Goal: Information Seeking & Learning: Learn about a topic

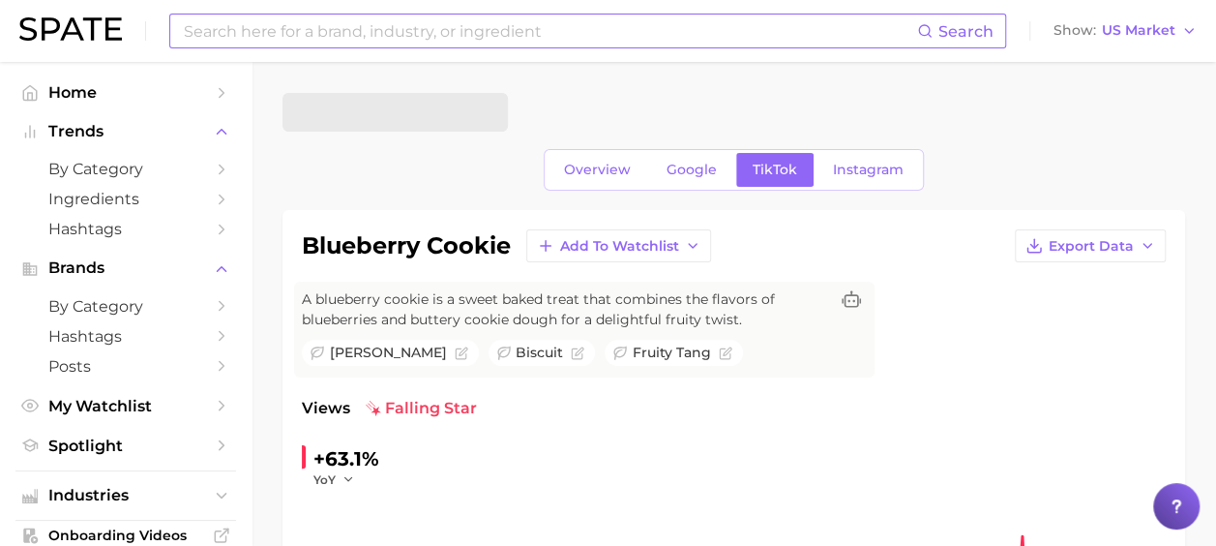
click at [497, 38] on input at bounding box center [549, 31] width 735 height 33
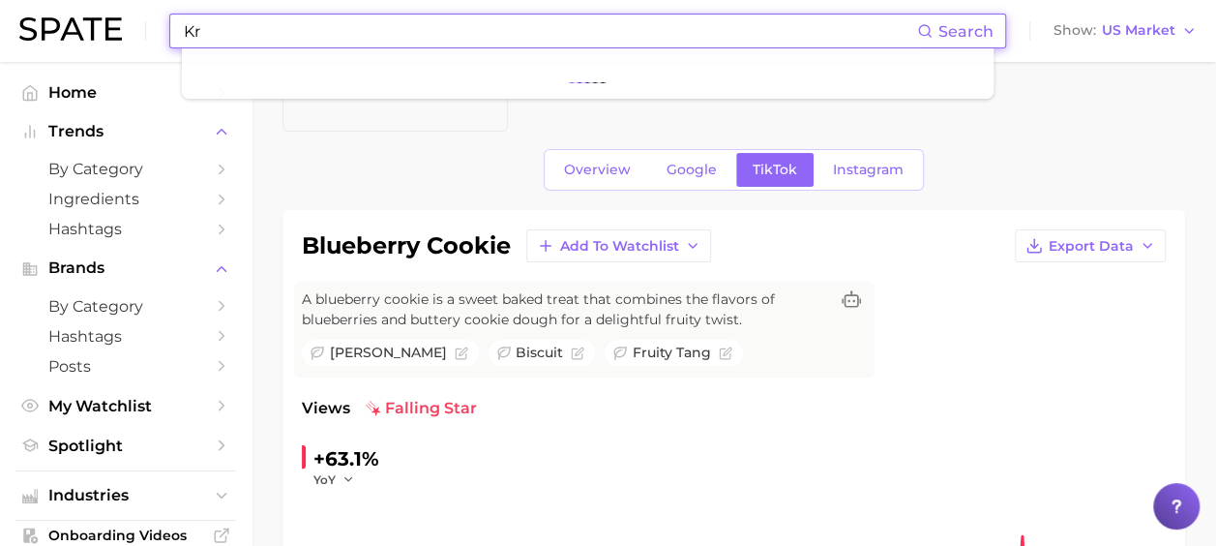
type input "K"
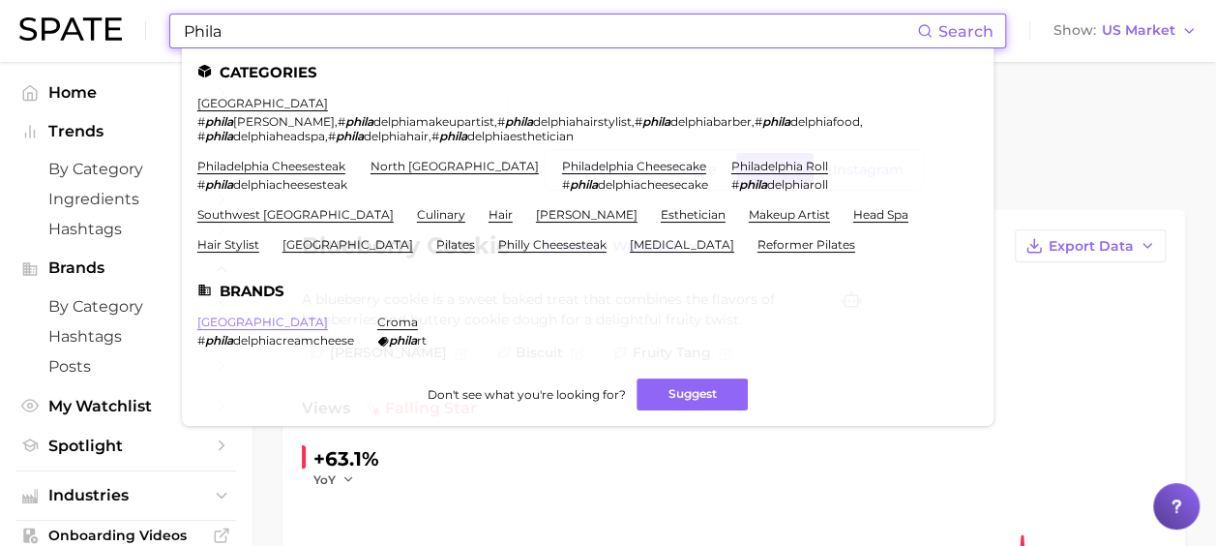
type input "Phila"
click at [252, 315] on link "[GEOGRAPHIC_DATA]" at bounding box center [262, 321] width 131 height 15
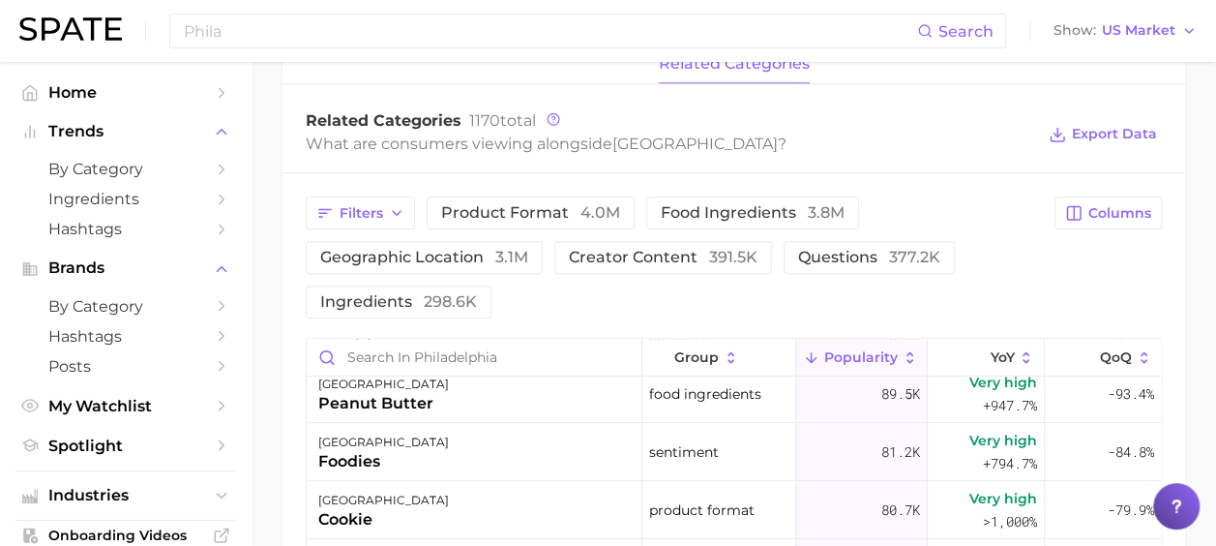
scroll to position [478, 0]
click at [339, 32] on input "Phila" at bounding box center [549, 31] width 735 height 33
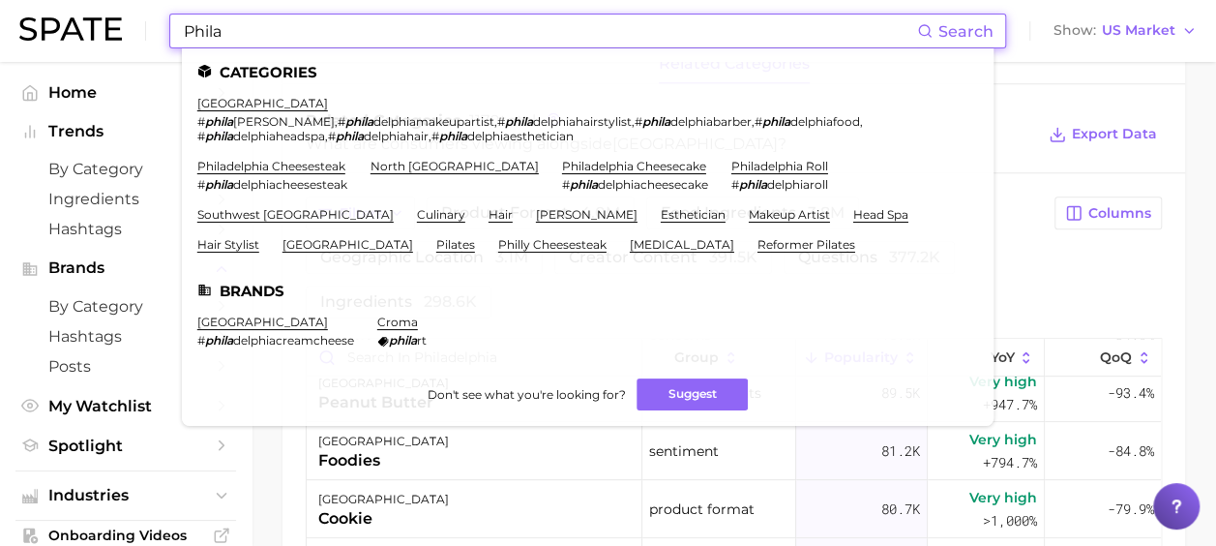
click at [300, 472] on div "Filters product format 4.0m food ingredients 3.8m geographic location 3.1m crea…" at bounding box center [733, 539] width 903 height 733
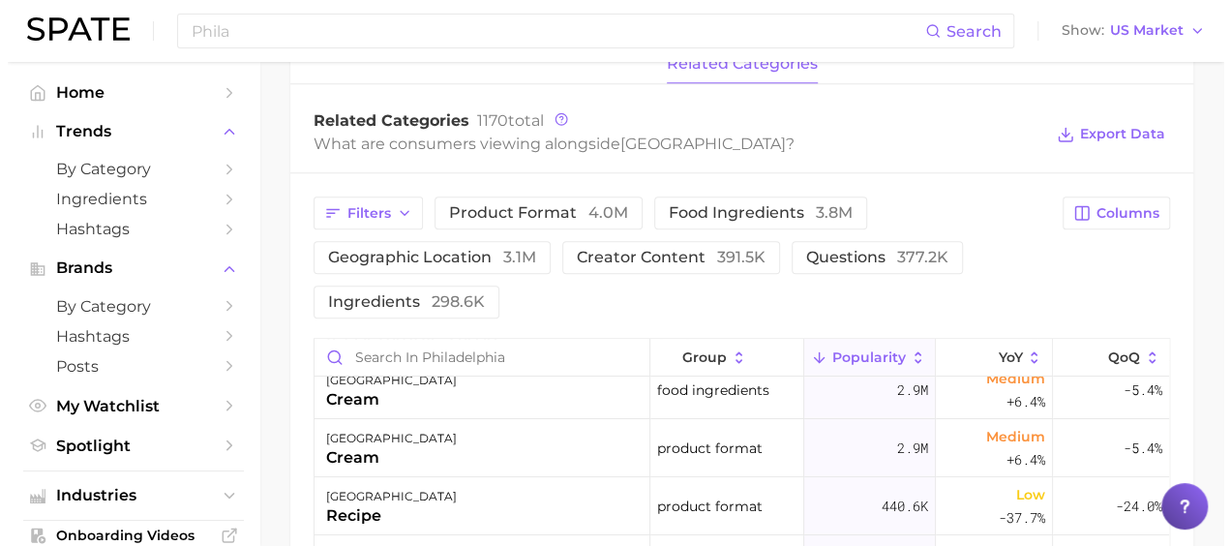
scroll to position [74, 0]
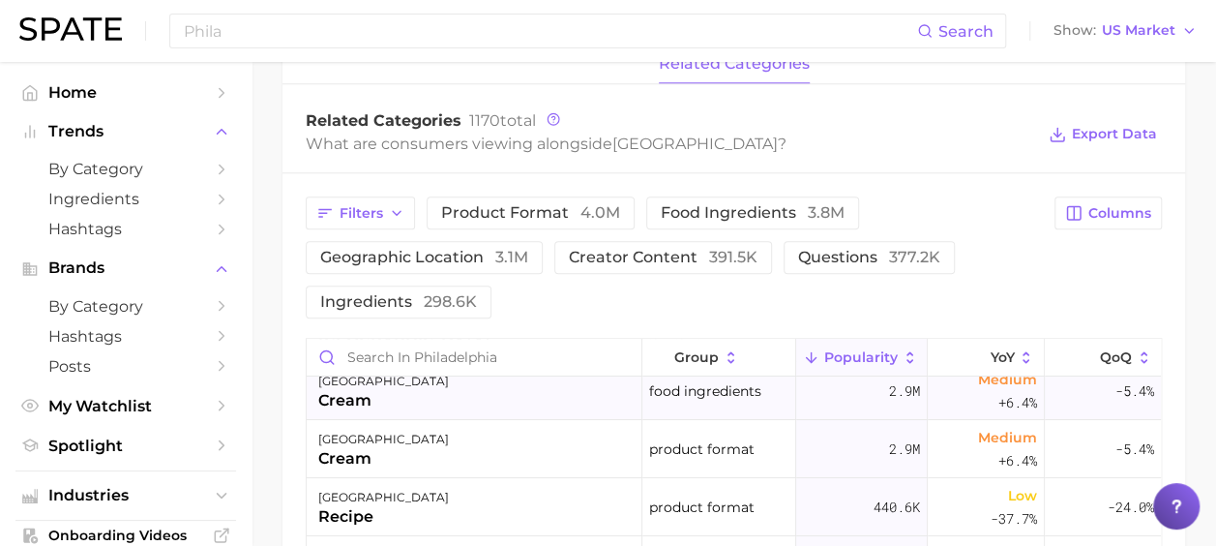
click at [402, 391] on div "philadelphia cream" at bounding box center [475, 391] width 336 height 58
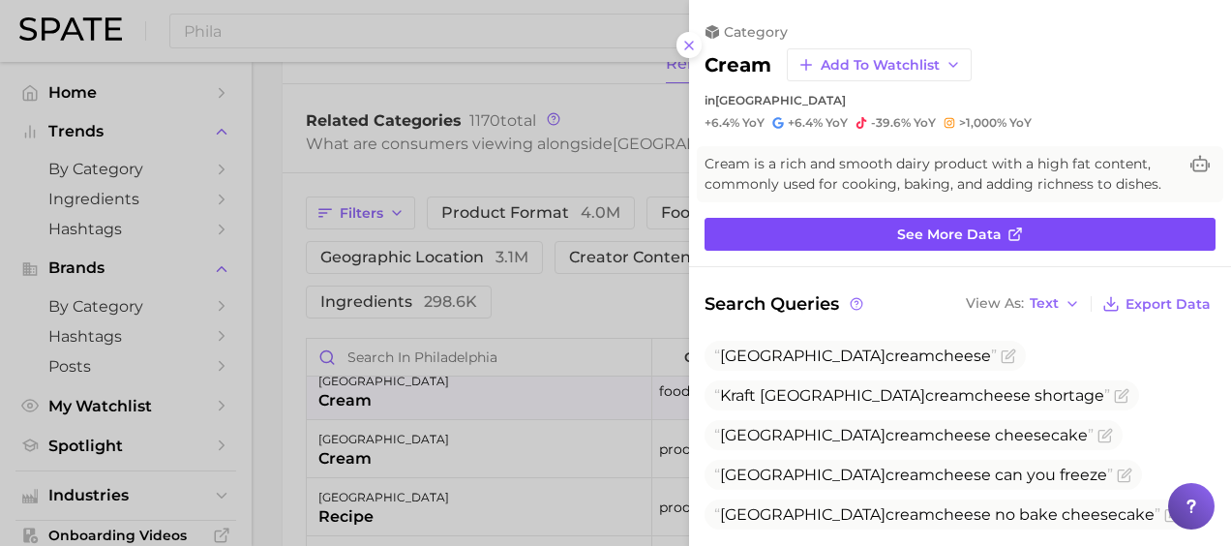
scroll to position [0, 0]
click at [836, 245] on link "See more data" at bounding box center [959, 234] width 511 height 33
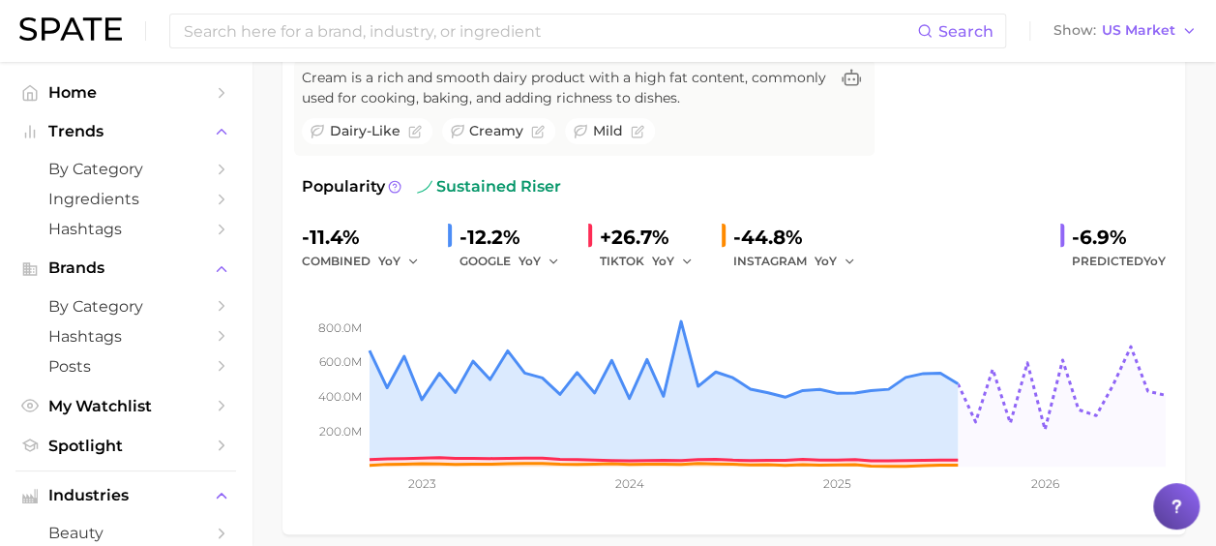
scroll to position [223, 0]
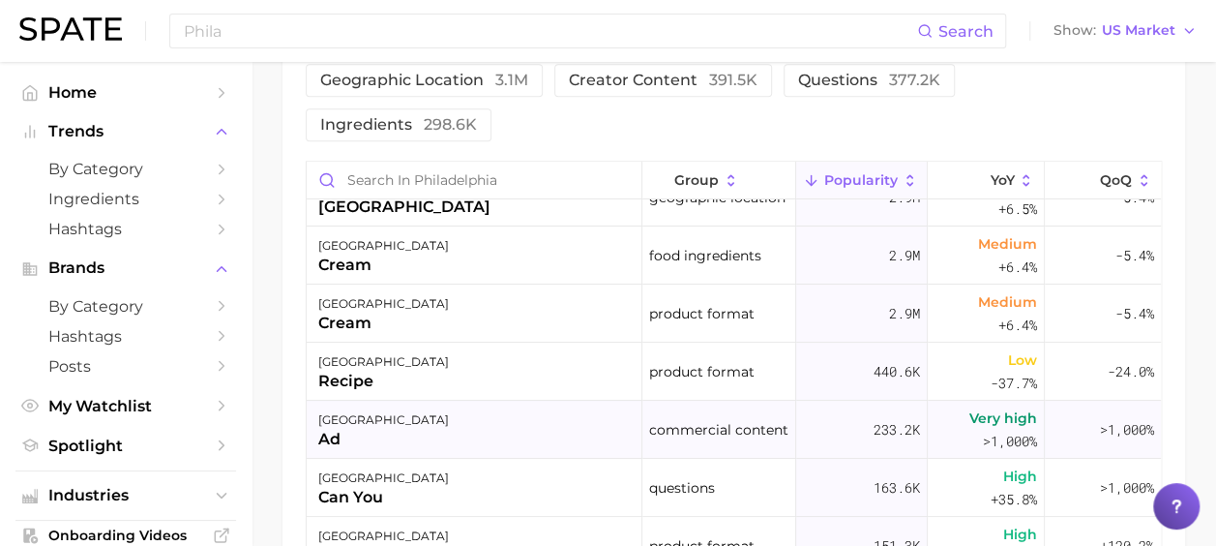
scroll to position [31, 0]
click at [1100, 186] on span "QoQ" at bounding box center [1116, 179] width 32 height 15
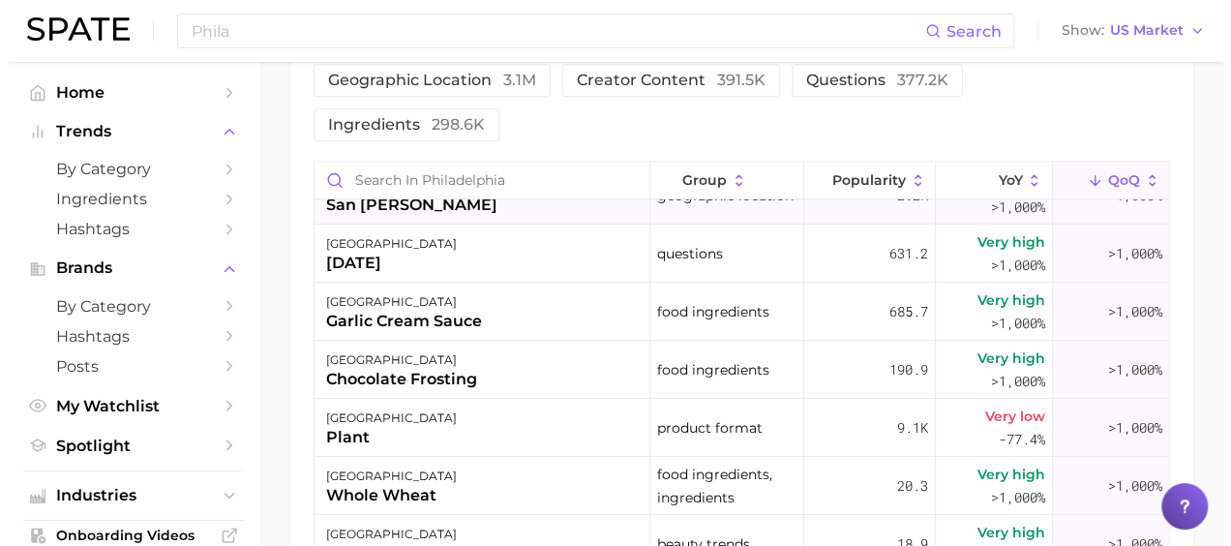
scroll to position [149, 0]
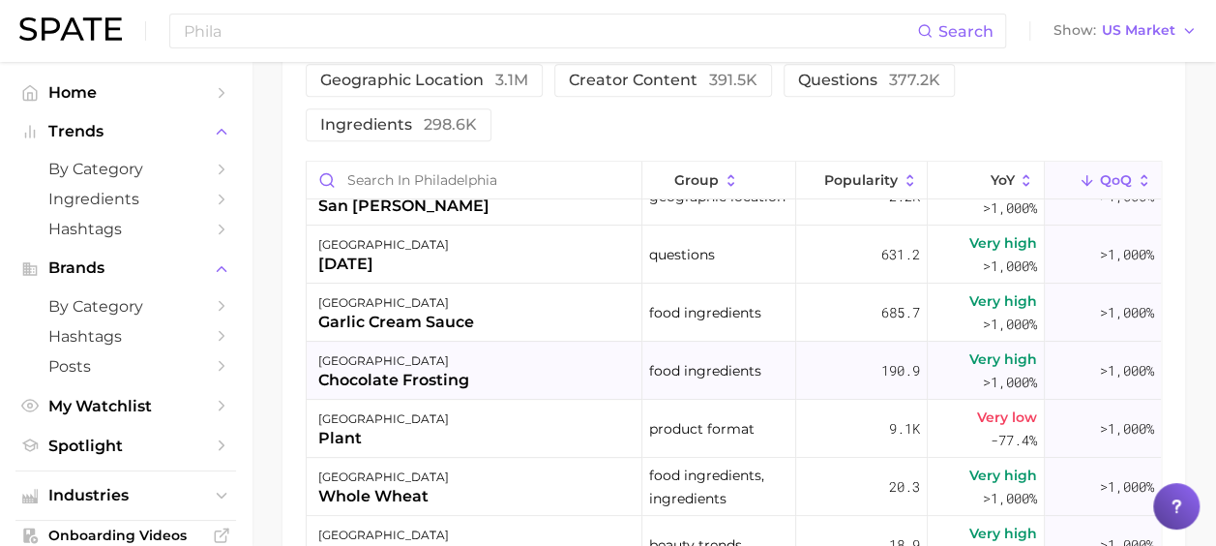
click at [476, 362] on div "philadelphia chocolate frosting" at bounding box center [475, 370] width 336 height 58
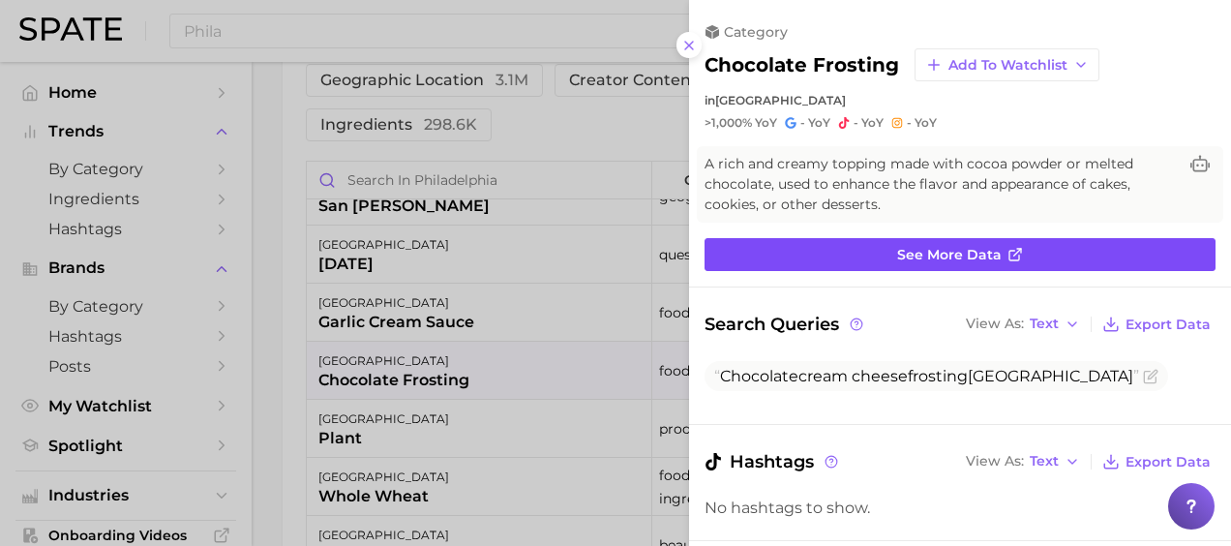
click at [973, 268] on link "See more data" at bounding box center [959, 254] width 511 height 33
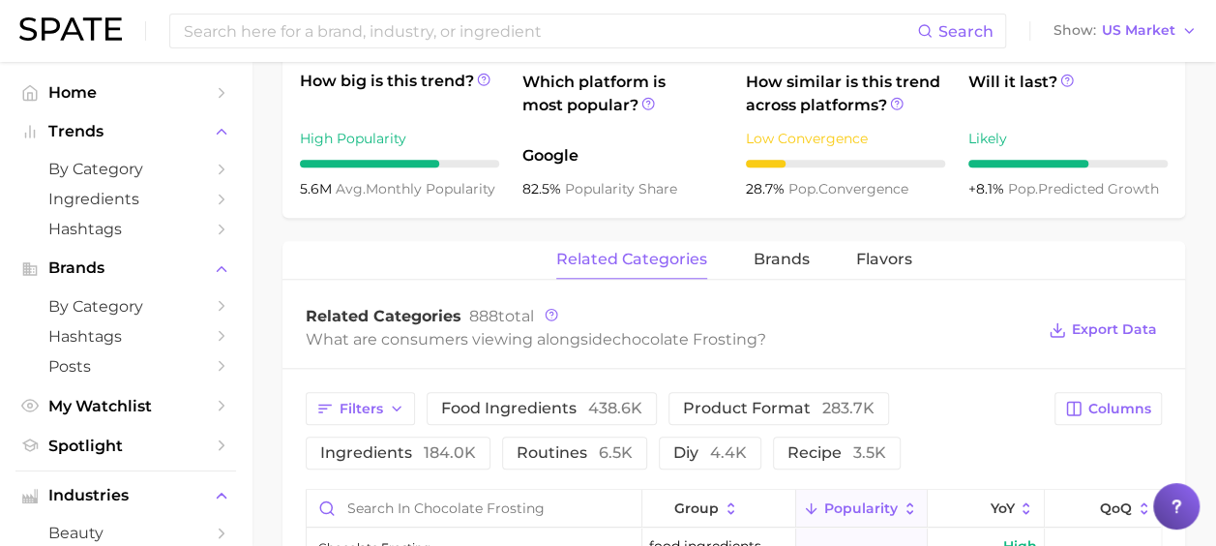
scroll to position [770, 0]
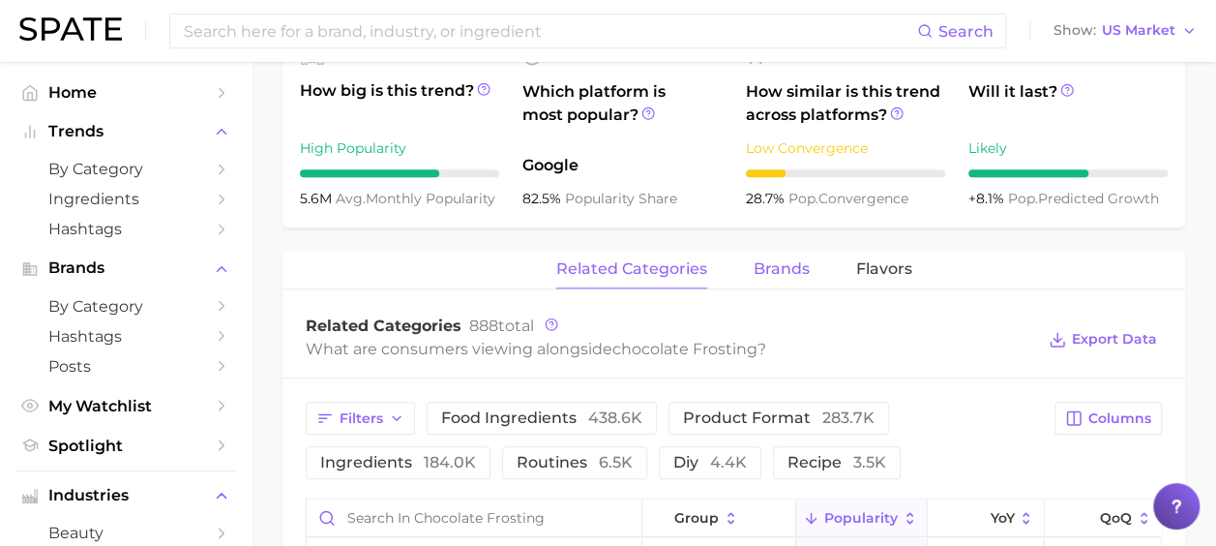
click at [799, 274] on span "brands" at bounding box center [782, 268] width 56 height 17
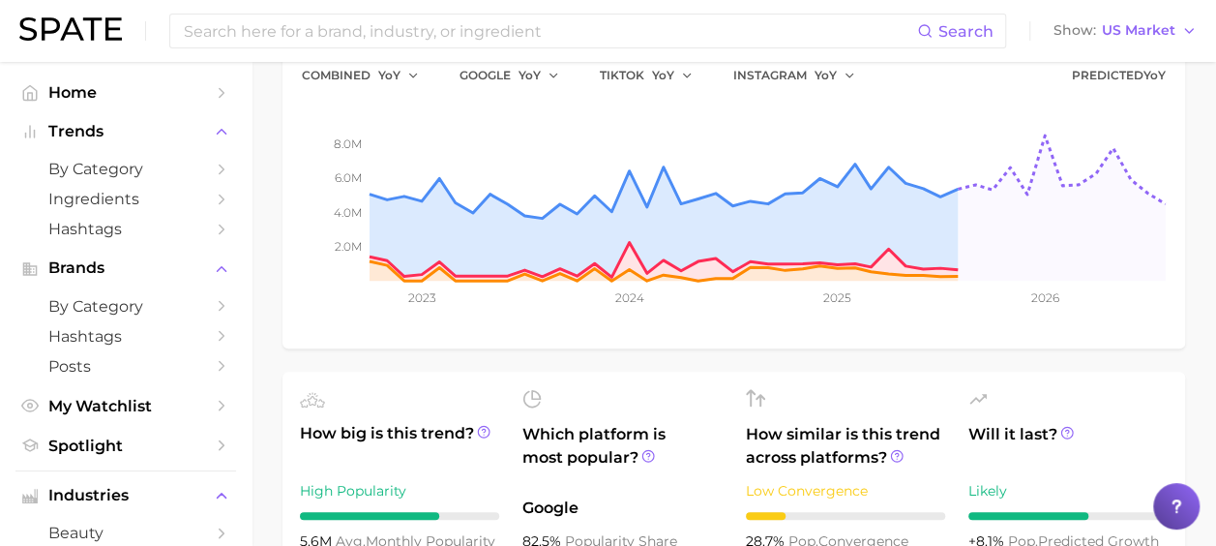
scroll to position [0, 0]
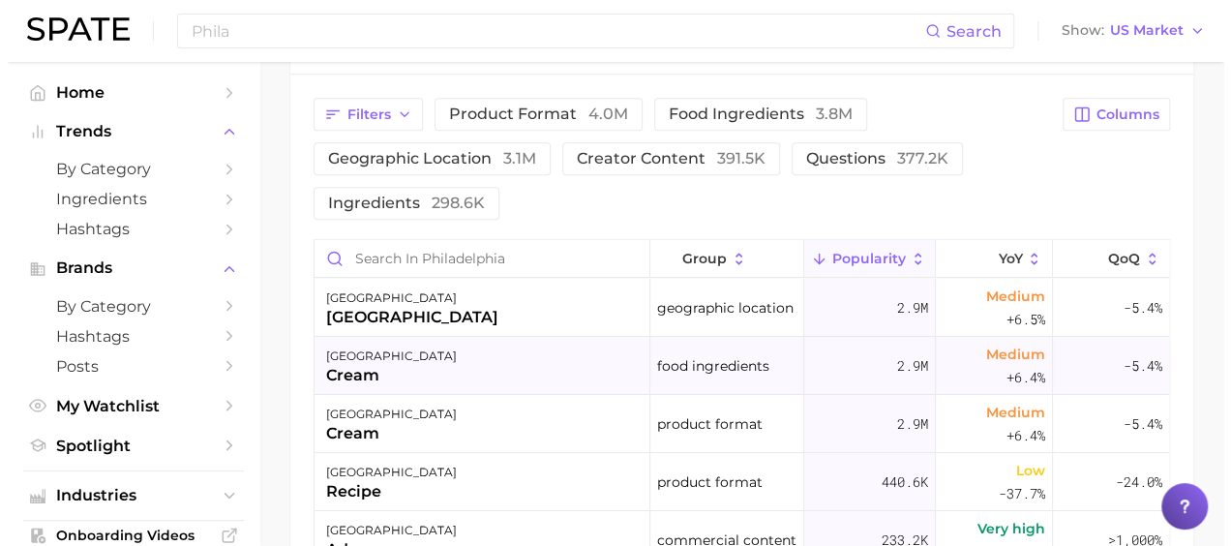
scroll to position [907, 0]
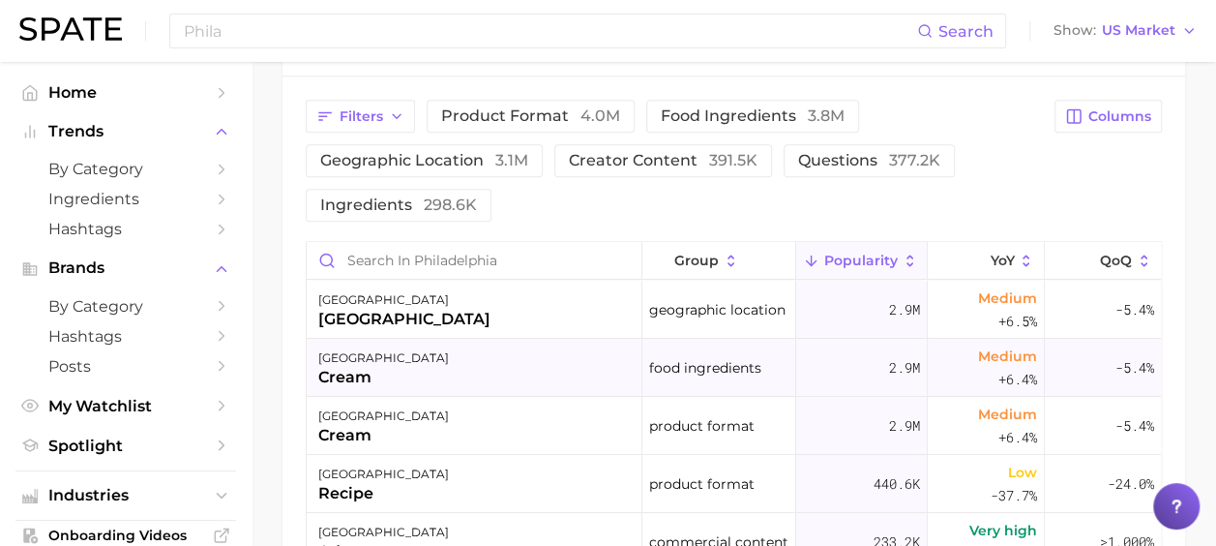
click at [343, 377] on div "cream" at bounding box center [383, 377] width 131 height 23
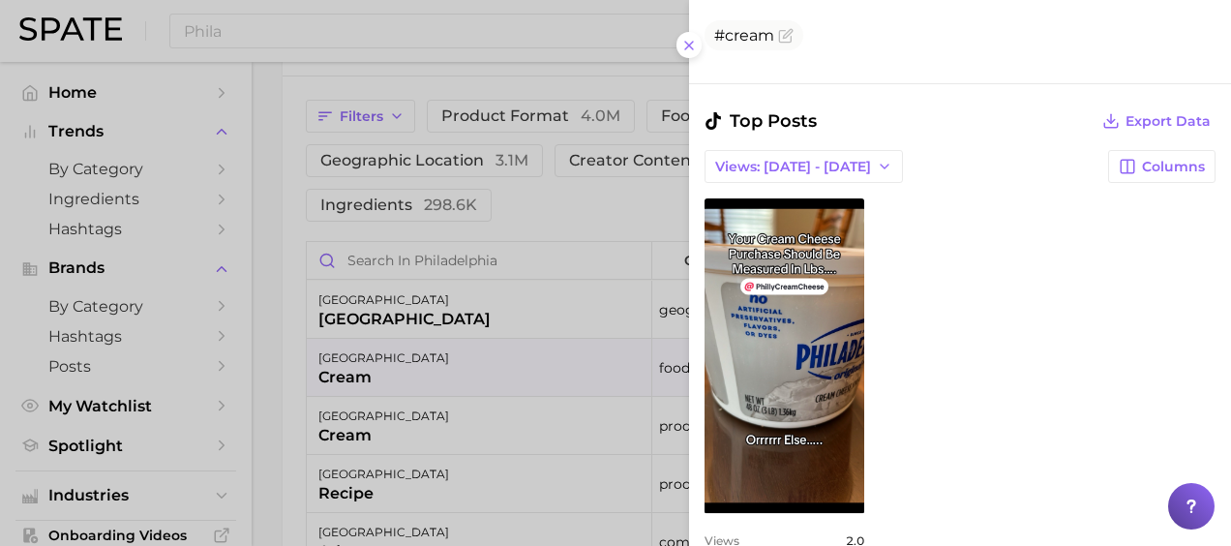
scroll to position [815, 0]
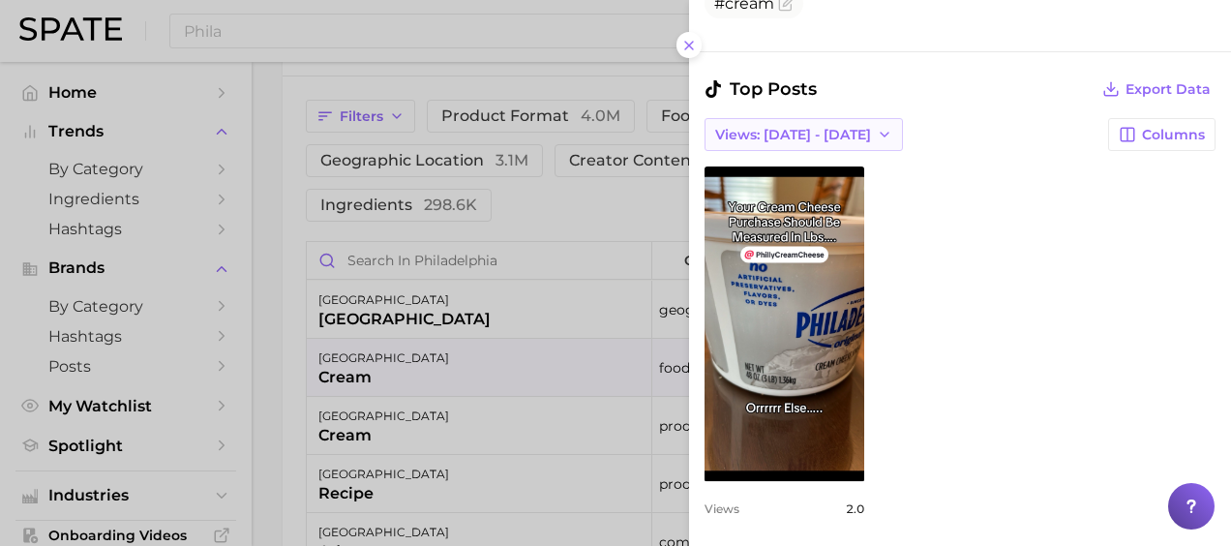
click at [839, 118] on button "Views: [DATE] - [DATE]" at bounding box center [803, 134] width 198 height 33
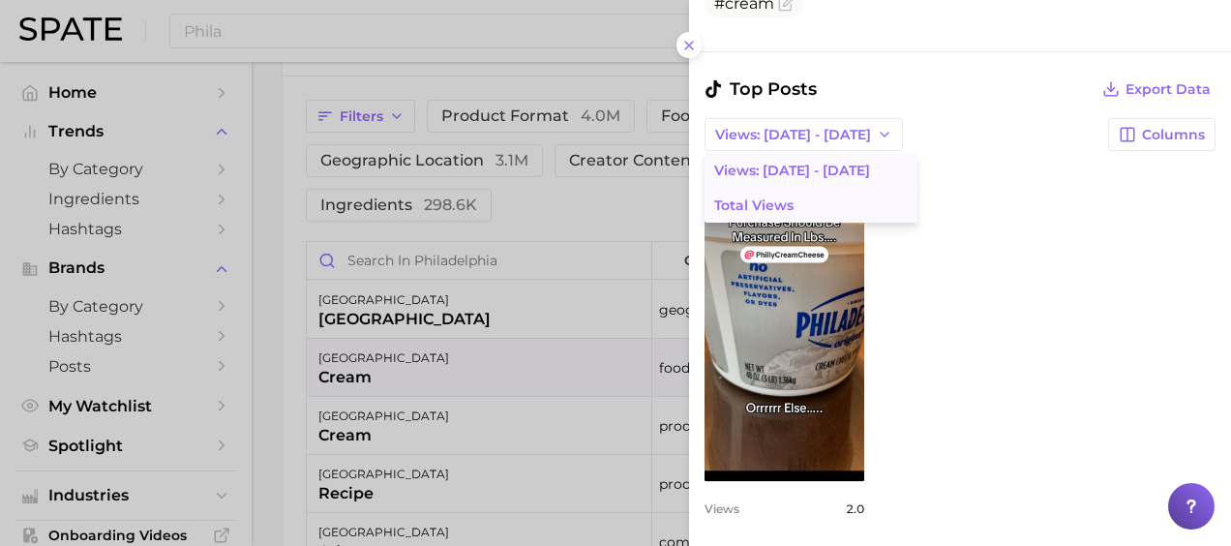
click at [807, 188] on button "Total Views" at bounding box center [810, 205] width 213 height 35
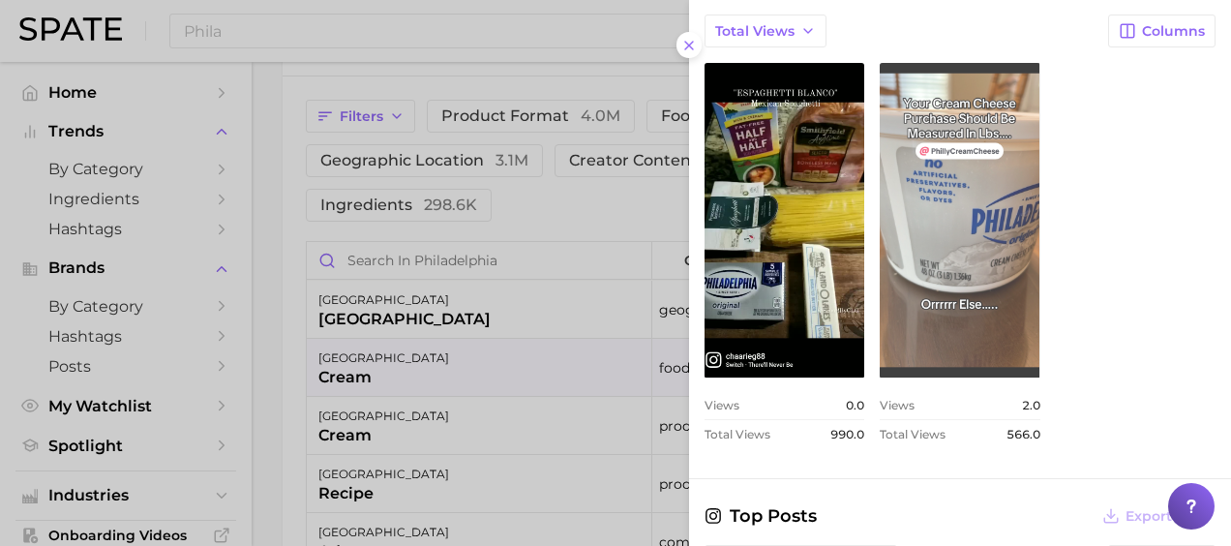
scroll to position [919, 0]
drag, startPoint x: 998, startPoint y: 327, endPoint x: 946, endPoint y: 296, distance: 60.7
click at [946, 296] on link "view post on TikTok" at bounding box center [959, 219] width 160 height 314
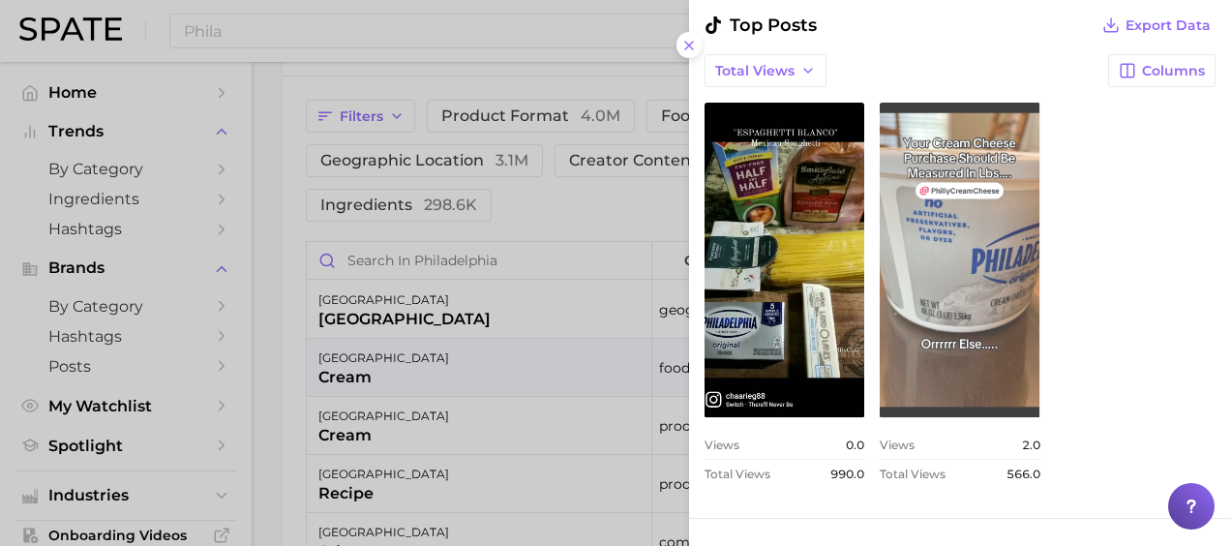
scroll to position [852, 0]
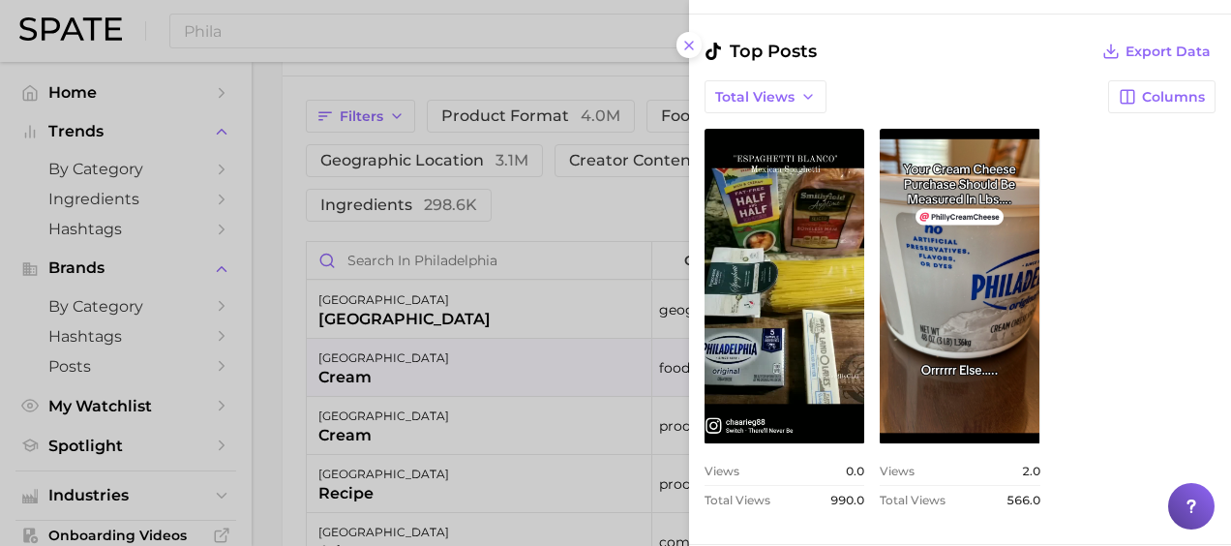
click at [909, 81] on div "Total Views Columns" at bounding box center [959, 96] width 511 height 33
